Goal: Check status: Check status

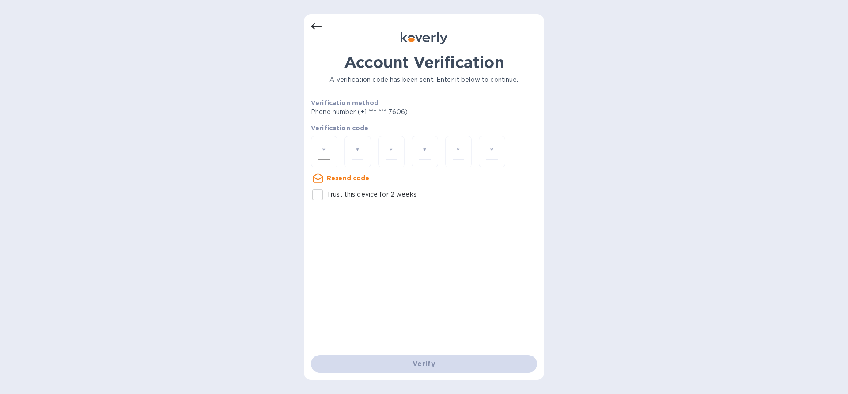
click at [325, 155] on input "number" at bounding box center [323, 152] width 11 height 16
paste input "7"
type input "7"
type input "0"
type input "9"
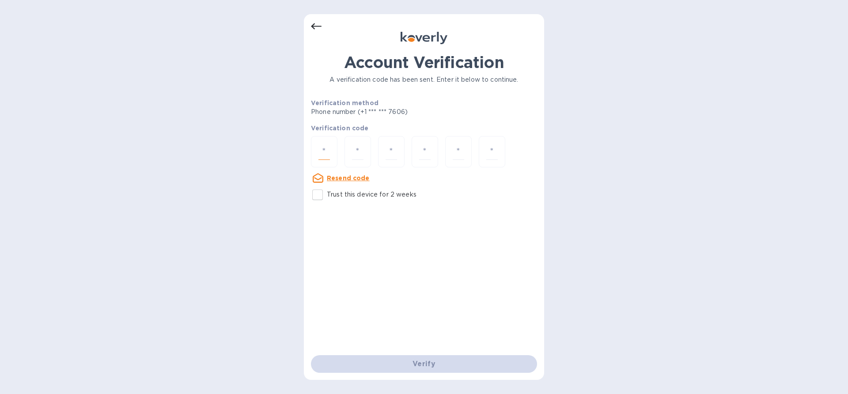
type input "3"
type input "9"
type input "3"
click at [350, 192] on u "Resend code" at bounding box center [348, 194] width 43 height 7
click at [317, 193] on input "Trust this device for 2 weeks" at bounding box center [317, 195] width 19 height 19
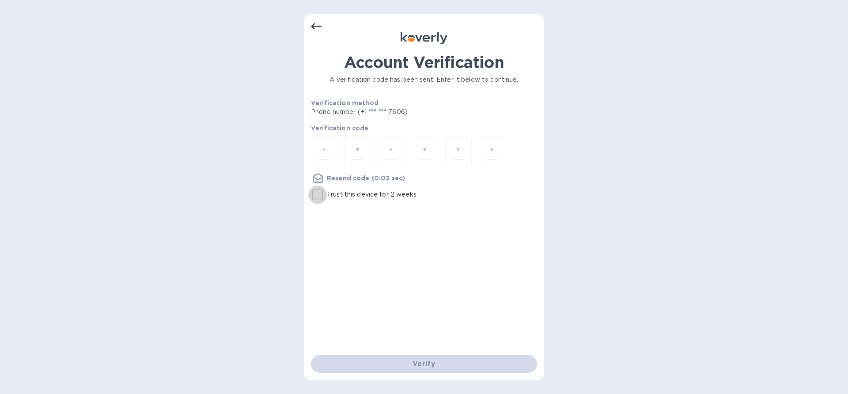
checkbox input "true"
click at [326, 149] on input "number" at bounding box center [323, 152] width 11 height 16
paste input "8"
type input "8"
type input "9"
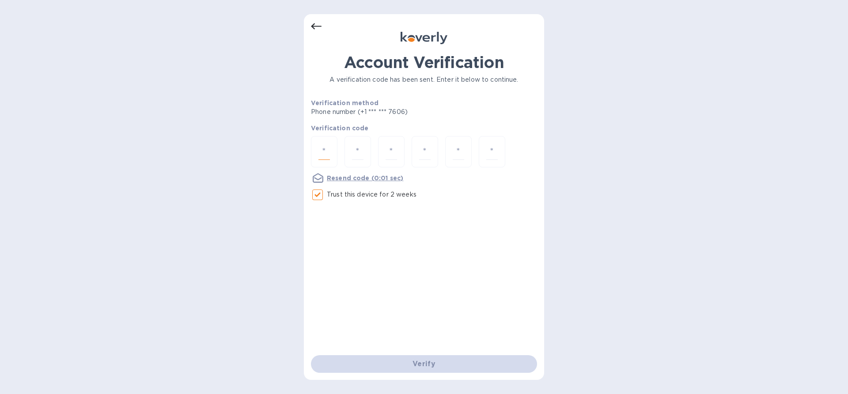
type input "4"
type input "3"
type input "0"
type input "8"
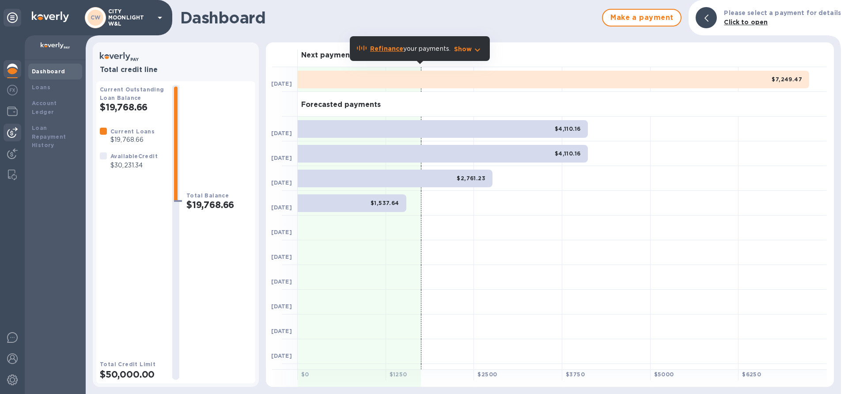
click at [11, 132] on img at bounding box center [12, 132] width 11 height 11
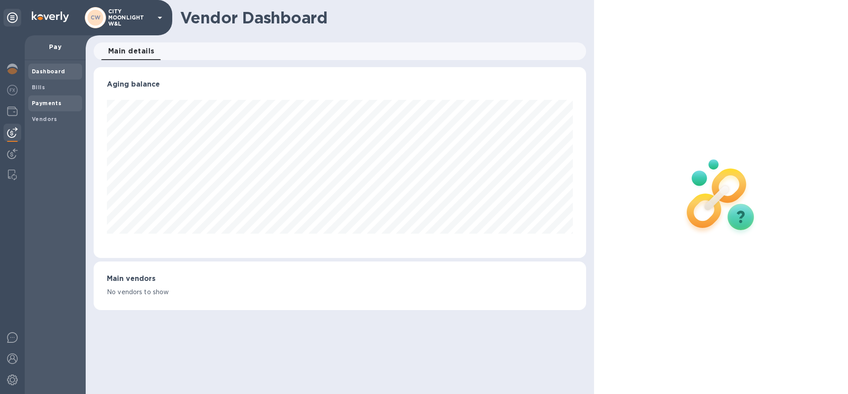
click at [52, 105] on b "Payments" at bounding box center [47, 103] width 30 height 7
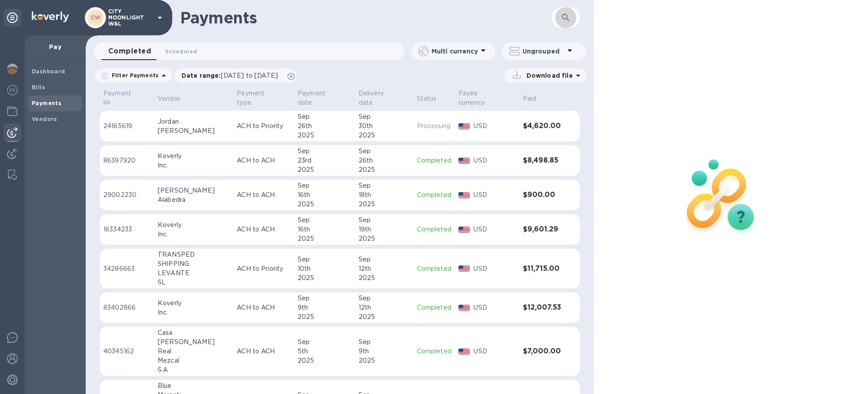
click at [566, 14] on icon "button" at bounding box center [566, 17] width 11 height 11
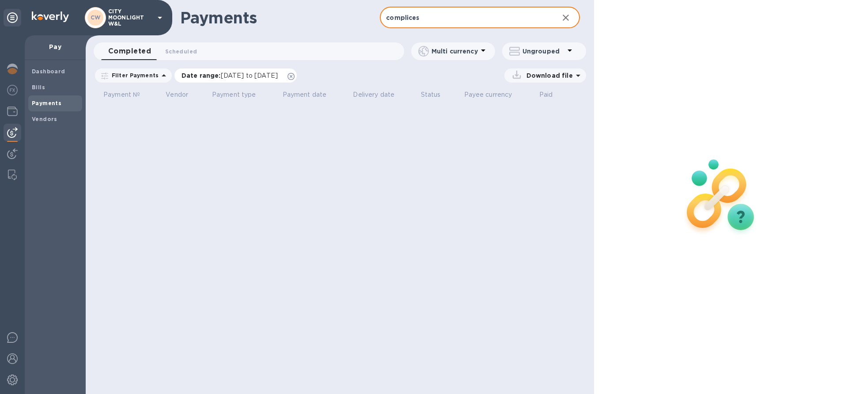
type input "complices"
click at [295, 74] on icon at bounding box center [291, 76] width 7 height 7
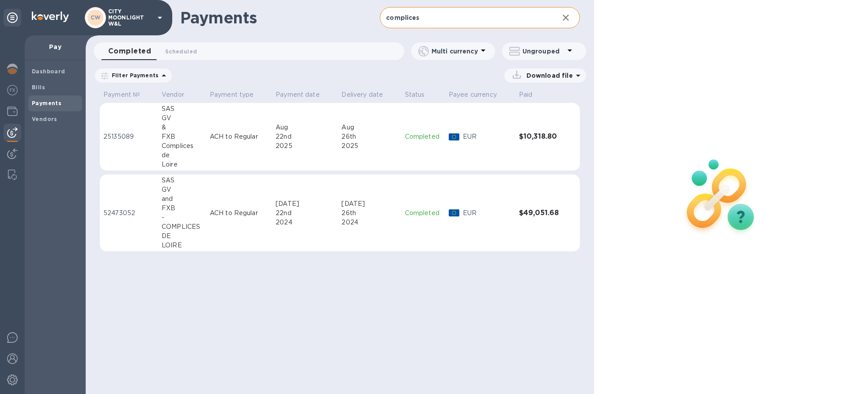
click at [246, 139] on p "ACH to Regular" at bounding box center [239, 136] width 59 height 9
